Goal: Find specific page/section: Find specific page/section

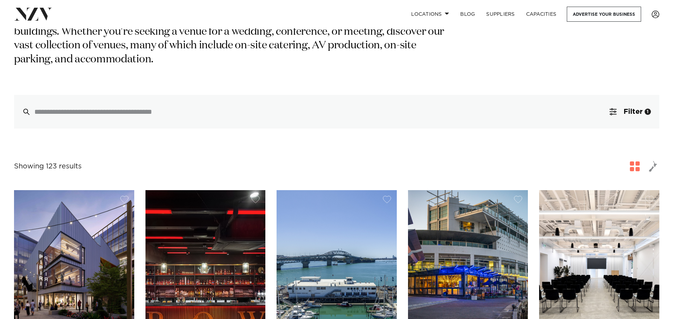
scroll to position [70, 0]
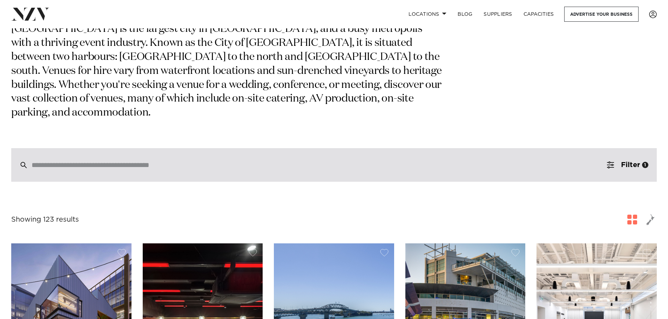
click at [299, 148] on div at bounding box center [333, 165] width 645 height 34
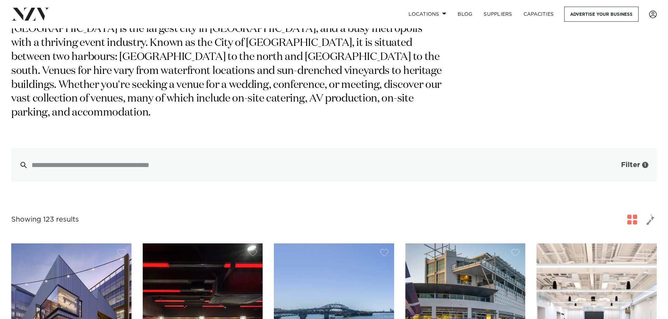
click at [619, 160] on button "Filter 1" at bounding box center [627, 165] width 58 height 34
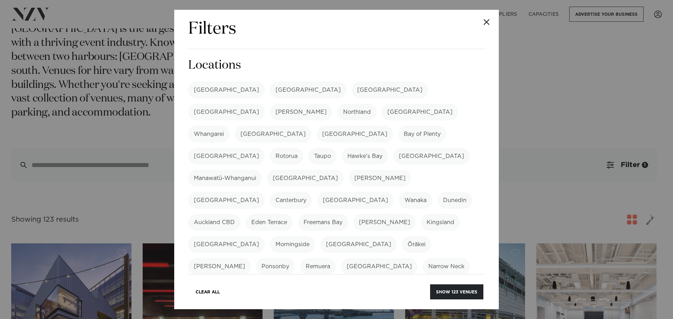
click at [188, 95] on div "Filters Search Type Venue Supplier See more Locations Auckland Wellington Chris…" at bounding box center [336, 160] width 325 height 300
click at [201, 92] on label "[GEOGRAPHIC_DATA]" at bounding box center [226, 90] width 76 height 17
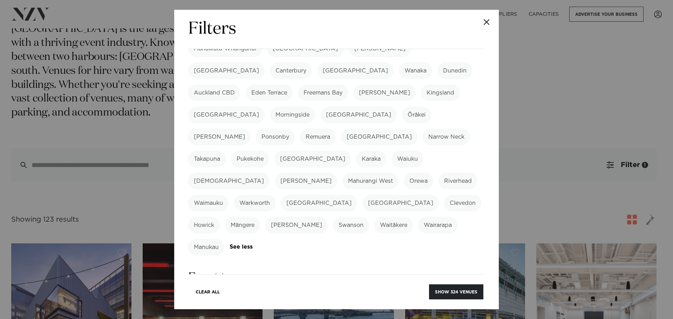
scroll to position [175, 0]
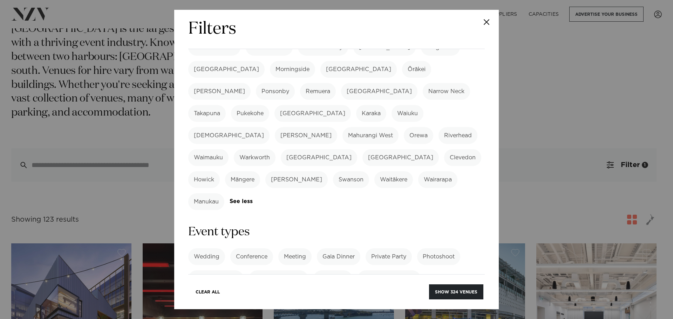
click at [292, 249] on label "Meeting" at bounding box center [294, 257] width 33 height 17
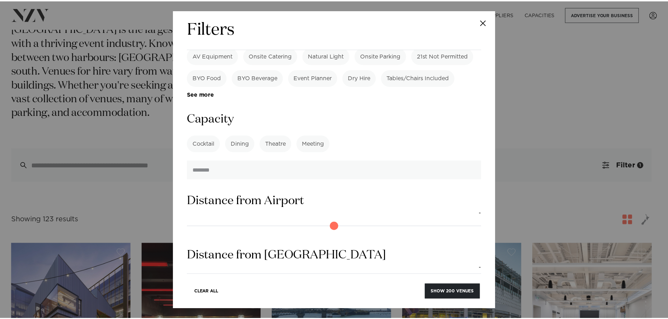
scroll to position [594, 0]
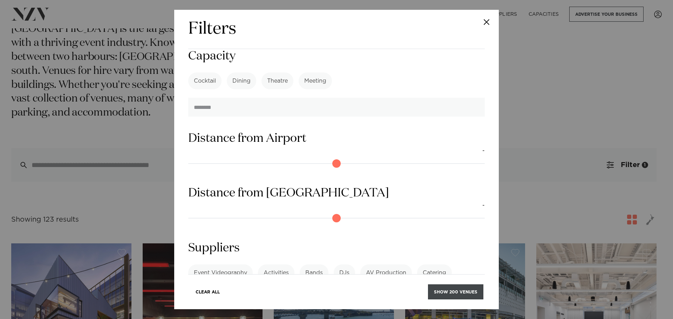
click at [459, 286] on button "Show 200 venues" at bounding box center [455, 292] width 55 height 15
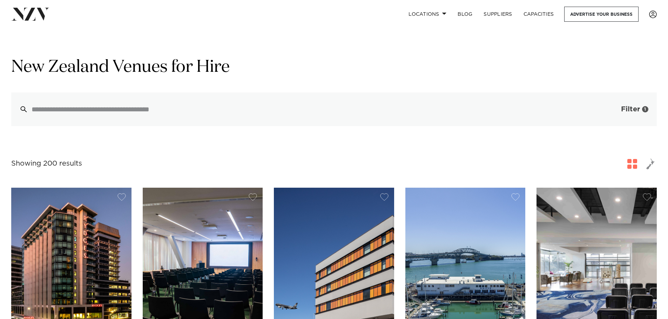
click at [631, 114] on button "Filter 1" at bounding box center [627, 110] width 58 height 34
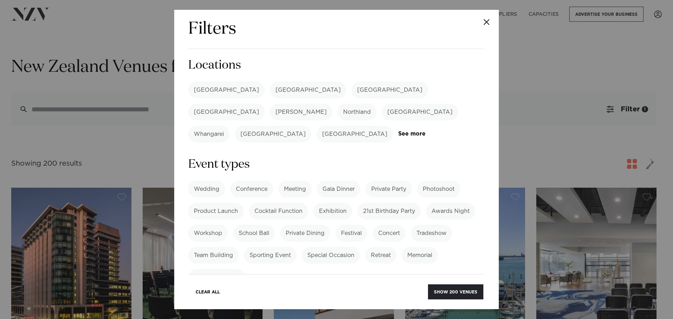
click at [201, 83] on label "[GEOGRAPHIC_DATA]" at bounding box center [226, 90] width 76 height 17
click at [453, 287] on button "Show 77 venues" at bounding box center [458, 292] width 52 height 15
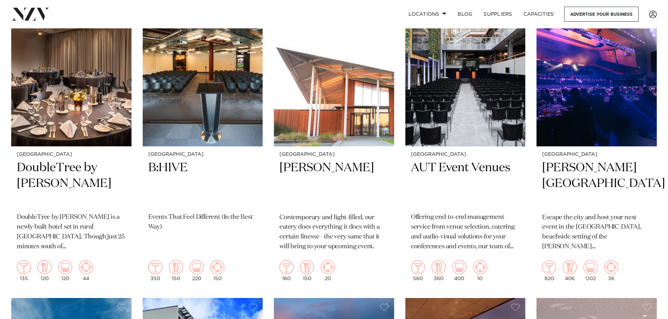
scroll to position [3431, 0]
